Goal: Task Accomplishment & Management: Complete application form

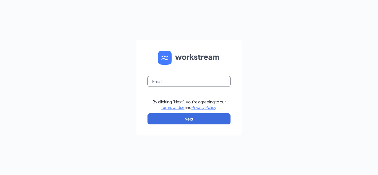
click at [173, 84] on input "text" at bounding box center [188, 81] width 83 height 11
type input "cybectnt@gmail.com"
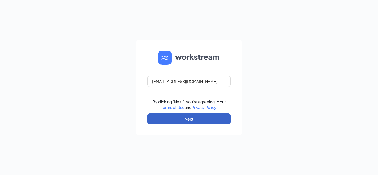
click at [216, 118] on button "Next" at bounding box center [188, 118] width 83 height 11
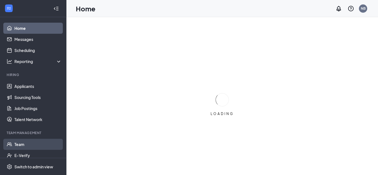
click at [19, 144] on link "Team" at bounding box center [37, 144] width 47 height 11
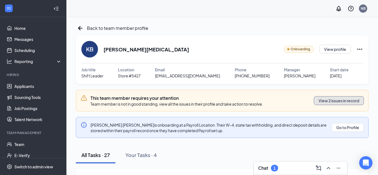
click at [327, 99] on button "View 2 issues in record" at bounding box center [339, 100] width 50 height 9
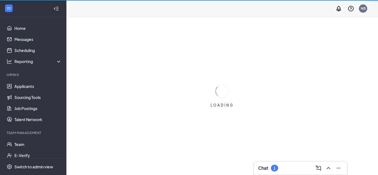
click at [325, 95] on div "LOADING" at bounding box center [222, 96] width 312 height 158
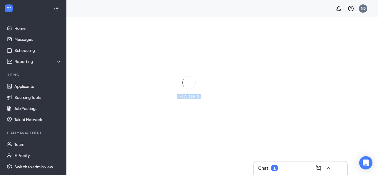
click at [325, 95] on div "LOADING" at bounding box center [189, 87] width 378 height 175
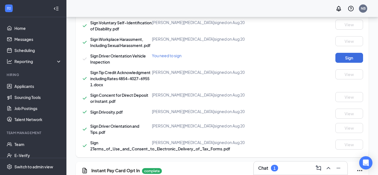
scroll to position [598, 0]
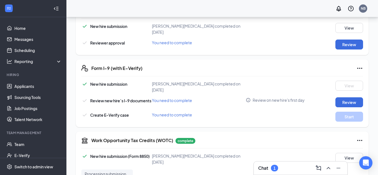
scroll to position [183, 0]
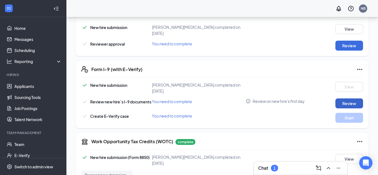
click at [344, 98] on button "Review" at bounding box center [349, 103] width 28 height 10
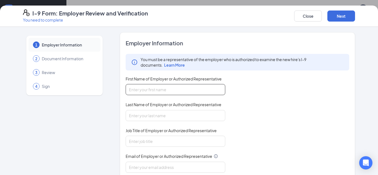
click at [168, 91] on input "First Name of Employer or Authorized Representative" at bounding box center [176, 89] width 100 height 11
type input "Nela"
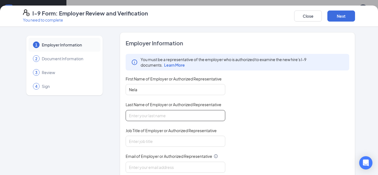
click at [155, 114] on input "Last Name of Employer or Authorized Representative" at bounding box center [176, 115] width 100 height 11
type input "Bond"
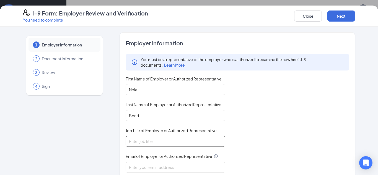
click at [155, 141] on input "Job Title of Employer or Authorized Representative" at bounding box center [176, 141] width 100 height 11
type input "General Manager"
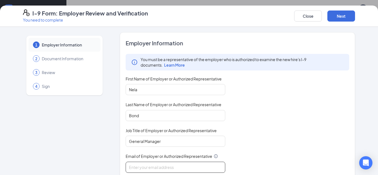
click at [159, 171] on input "Email of Employer or Authorized Representative" at bounding box center [176, 167] width 100 height 11
type input "[EMAIL_ADDRESS][DOMAIN_NAME]"
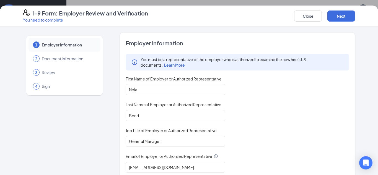
scroll to position [81, 0]
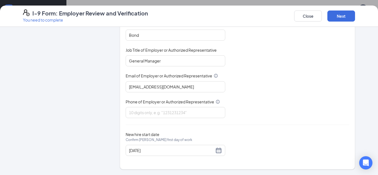
click at [264, 63] on div "You must be a representative of the employer who is authorized to examine the n…" at bounding box center [238, 45] width 224 height 145
click at [329, 17] on button "Next" at bounding box center [341, 16] width 28 height 11
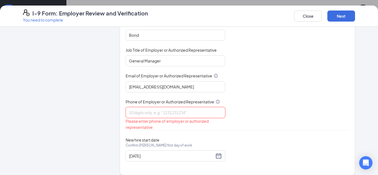
click at [196, 113] on input "Phone of Employer or Authorized Representative" at bounding box center [176, 112] width 100 height 11
type input "9044300049"
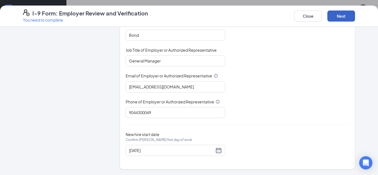
click at [344, 16] on button "Next" at bounding box center [341, 16] width 28 height 11
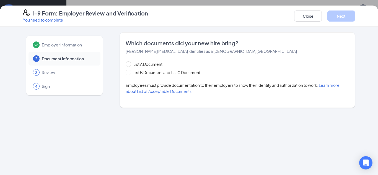
scroll to position [0, 0]
click at [129, 74] on span at bounding box center [129, 73] width 6 height 6
click at [129, 74] on input "List B Document and List C Document" at bounding box center [128, 72] width 4 height 4
radio input "true"
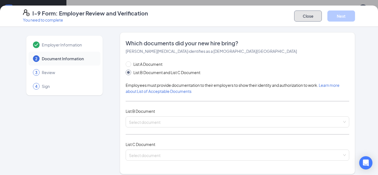
click at [308, 18] on button "Close" at bounding box center [308, 16] width 28 height 11
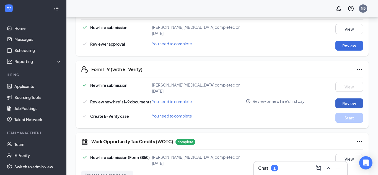
click at [343, 98] on button "Review" at bounding box center [349, 103] width 28 height 10
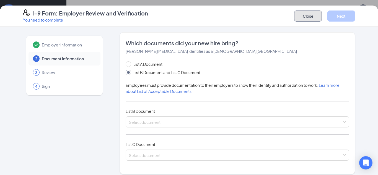
click at [312, 16] on button "Close" at bounding box center [308, 16] width 28 height 11
